Goal: Task Accomplishment & Management: Manage account settings

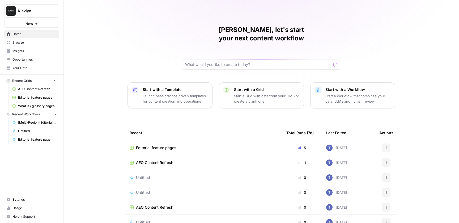
click at [32, 67] on span "Your Data" at bounding box center [34, 68] width 44 height 5
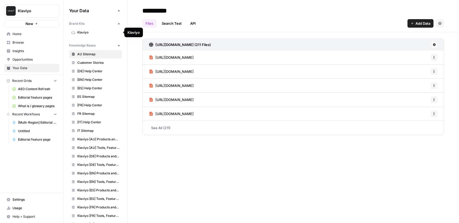
click at [106, 31] on span "Klaviyo" at bounding box center [98, 32] width 42 height 5
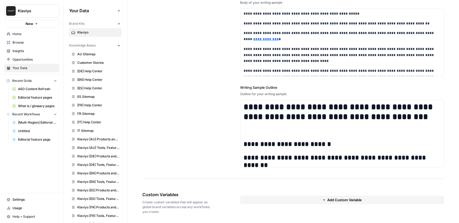
scroll to position [810, 0]
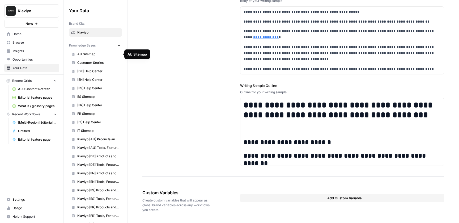
click at [105, 56] on span "AU Sitemap" at bounding box center [98, 54] width 42 height 5
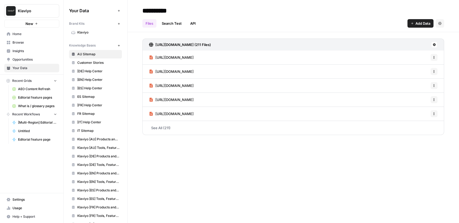
click at [107, 66] on link "Customer Stories" at bounding box center [95, 62] width 53 height 9
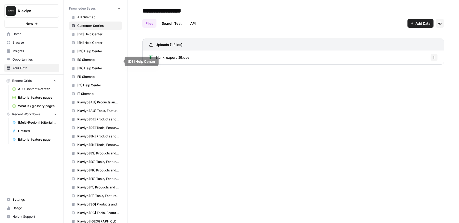
scroll to position [38, 0]
click at [113, 57] on span "ES Sitemap" at bounding box center [98, 59] width 42 height 5
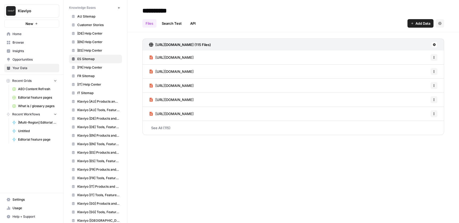
scroll to position [97, 0]
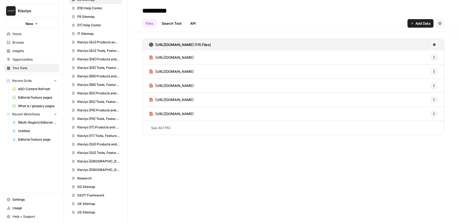
click at [30, 34] on span "Home" at bounding box center [34, 34] width 44 height 5
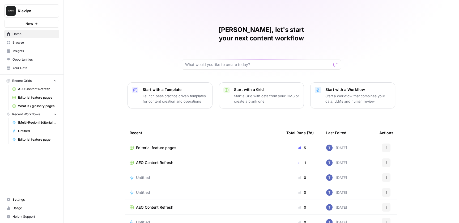
click at [22, 43] on span "Browse" at bounding box center [34, 42] width 44 height 5
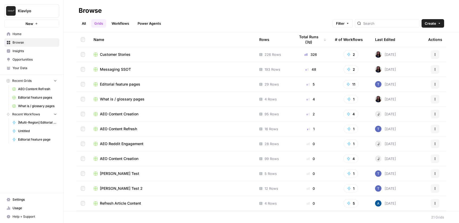
click at [36, 33] on span "Home" at bounding box center [34, 34] width 44 height 5
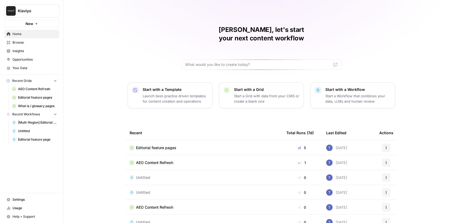
click at [30, 68] on span "Your Data" at bounding box center [34, 68] width 44 height 5
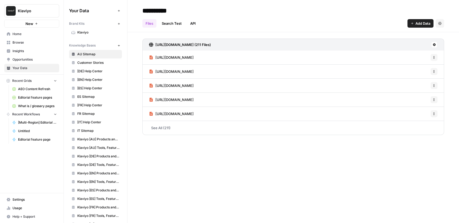
click at [102, 81] on span "[EN] Help Center" at bounding box center [98, 79] width 42 height 5
click at [214, 45] on h3 "[URL][DOMAIN_NAME] (1002 Files)" at bounding box center [184, 44] width 59 height 5
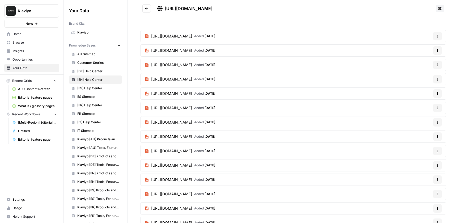
click at [147, 8] on icon "Go back" at bounding box center [147, 9] width 4 height 4
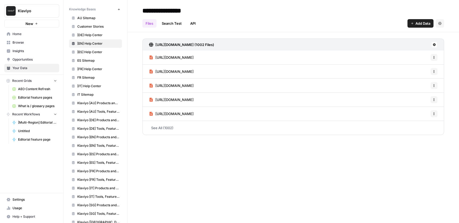
scroll to position [37, 0]
click at [107, 108] on link "Klaviyo [AU] Tools, Features, Marketing Resources, Glossary, Blogs" at bounding box center [95, 111] width 53 height 9
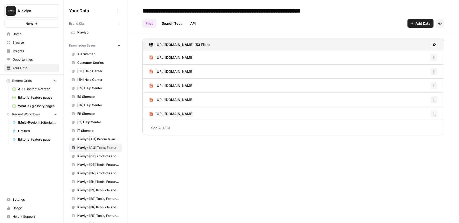
click at [22, 43] on span "Browse" at bounding box center [34, 42] width 44 height 5
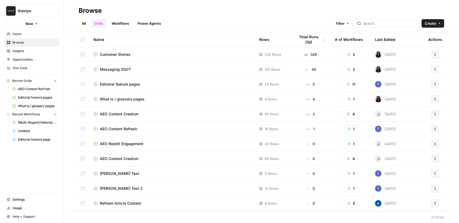
click at [118, 70] on span "Messaging SSOT" at bounding box center [115, 69] width 31 height 5
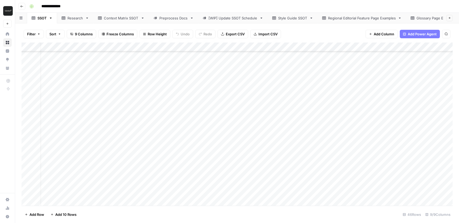
scroll to position [170, 0]
click at [174, 19] on div "Preprocess Docs" at bounding box center [173, 17] width 28 height 5
click at [373, 19] on div "Regional Editorial Feature Page Examples" at bounding box center [362, 17] width 68 height 5
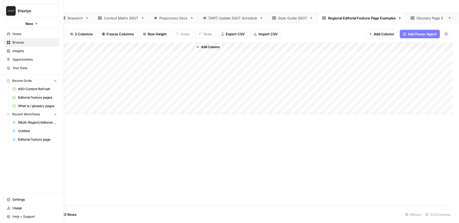
click at [16, 35] on span "Home" at bounding box center [34, 34] width 44 height 5
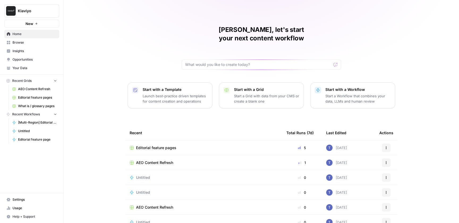
scroll to position [22, 0]
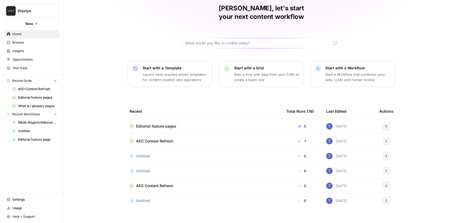
click at [157, 124] on span "Editorial feature pages" at bounding box center [156, 126] width 40 height 5
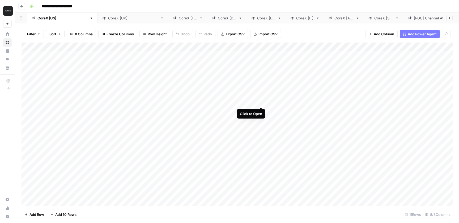
click at [262, 97] on div "Add Column" at bounding box center [237, 124] width 431 height 163
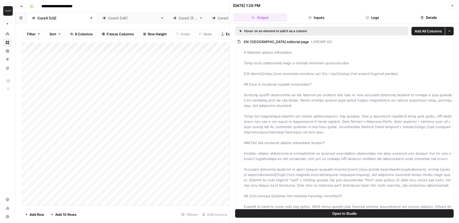
click at [376, 16] on button "Logs" at bounding box center [373, 17] width 54 height 9
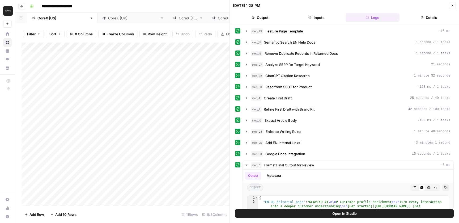
click at [452, 6] on icon "button" at bounding box center [453, 6] width 2 height 2
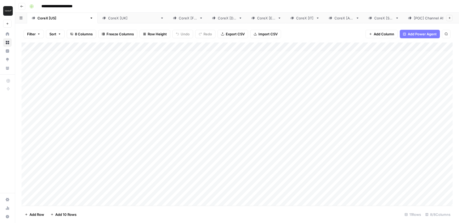
click at [263, 46] on div "Add Column" at bounding box center [237, 124] width 431 height 163
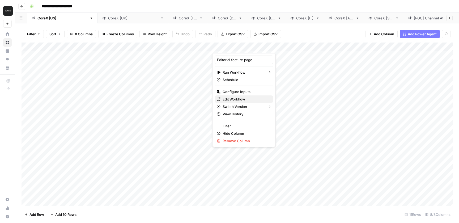
click at [241, 99] on span "Edit Workflow" at bounding box center [246, 98] width 47 height 5
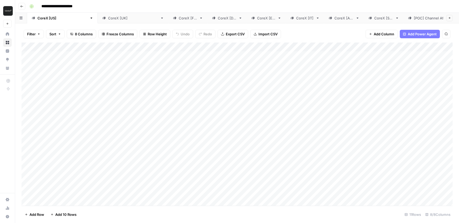
click at [262, 47] on div "Add Column" at bounding box center [237, 124] width 431 height 163
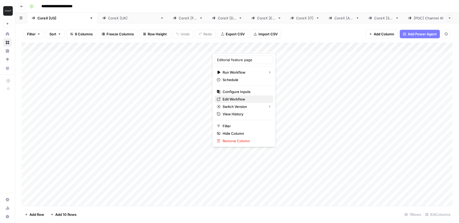
click at [241, 99] on span "Edit Workflow" at bounding box center [246, 98] width 47 height 5
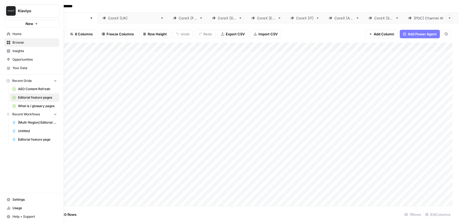
click at [27, 199] on span "Settings" at bounding box center [34, 199] width 44 height 5
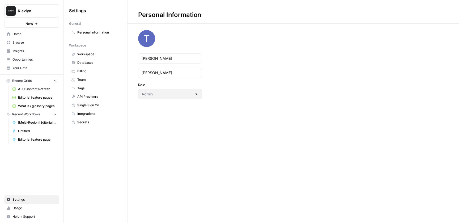
click at [88, 78] on span "Team" at bounding box center [98, 79] width 42 height 5
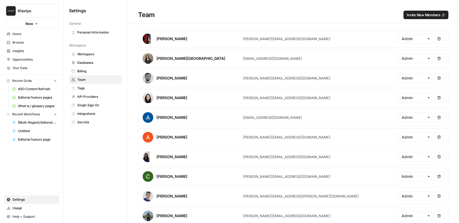
click at [427, 14] on span "Invite New Members" at bounding box center [424, 14] width 34 height 5
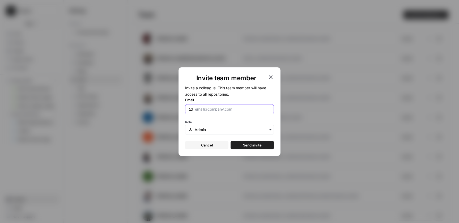
click at [216, 111] on input "Email" at bounding box center [232, 109] width 75 height 5
paste input "[PERSON_NAME][EMAIL_ADDRESS][DOMAIN_NAME]"
type input "[PERSON_NAME][EMAIL_ADDRESS][DOMAIN_NAME]"
click at [243, 128] on input "text" at bounding box center [233, 129] width 76 height 5
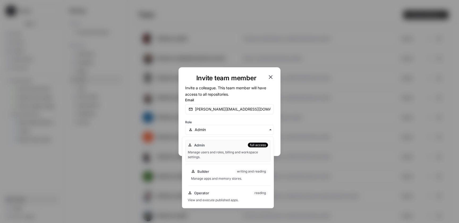
click at [236, 173] on div "writing and reading" at bounding box center [251, 171] width 33 height 5
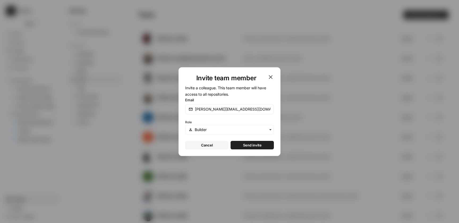
click at [255, 145] on span "Send invite" at bounding box center [252, 144] width 19 height 5
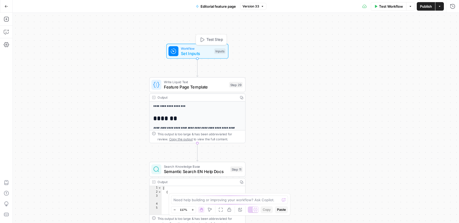
click at [183, 45] on div "Workflow Set Inputs Inputs Test Step" at bounding box center [197, 51] width 62 height 15
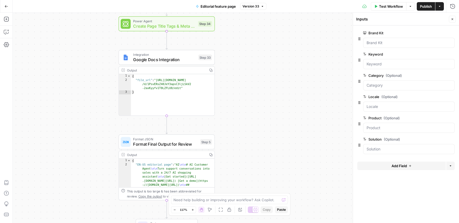
click at [8, 22] on button "Add Steps" at bounding box center [6, 19] width 9 height 9
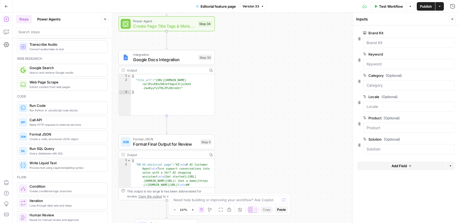
scroll to position [12, 0]
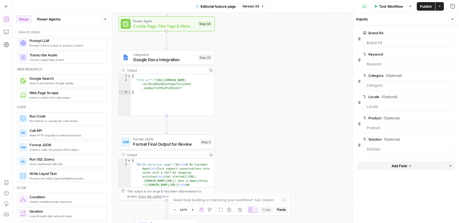
click at [6, 6] on icon "button" at bounding box center [7, 7] width 4 height 4
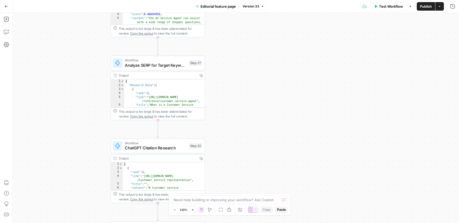
drag, startPoint x: 223, startPoint y: 151, endPoint x: 215, endPoint y: 81, distance: 70.6
click at [215, 82] on div "**********" at bounding box center [236, 118] width 446 height 210
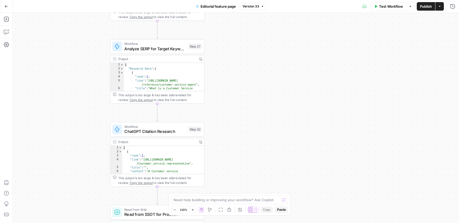
drag, startPoint x: 224, startPoint y: 133, endPoint x: 224, endPoint y: 188, distance: 54.7
click at [224, 186] on div "**********" at bounding box center [236, 118] width 446 height 210
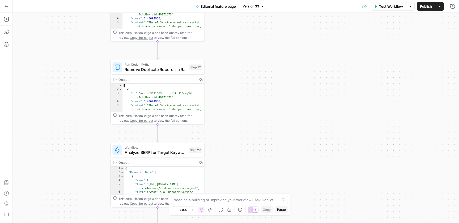
drag, startPoint x: 225, startPoint y: 115, endPoint x: 225, endPoint y: 150, distance: 35.1
click at [225, 150] on div "**********" at bounding box center [236, 118] width 446 height 210
